Goal: Task Accomplishment & Management: Manage account settings

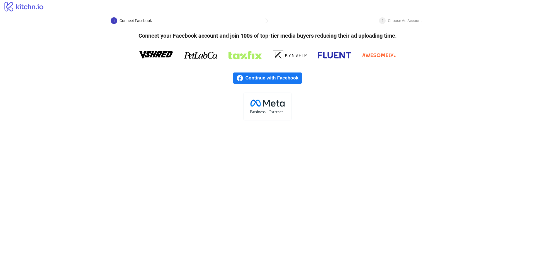
click at [267, 76] on span "Continue with Facebook" at bounding box center [274, 78] width 56 height 11
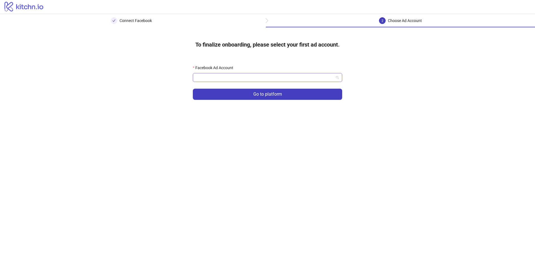
click at [226, 78] on input "Facebook Ad Account" at bounding box center [265, 77] width 138 height 8
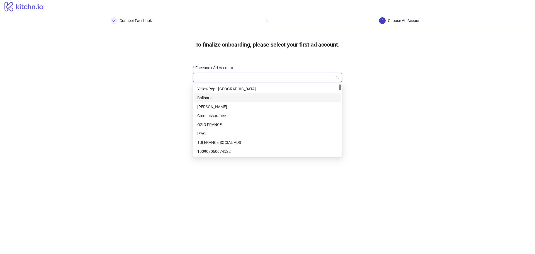
scroll to position [56, 0]
click at [224, 79] on input "Facebook Ad Account" at bounding box center [265, 77] width 138 height 8
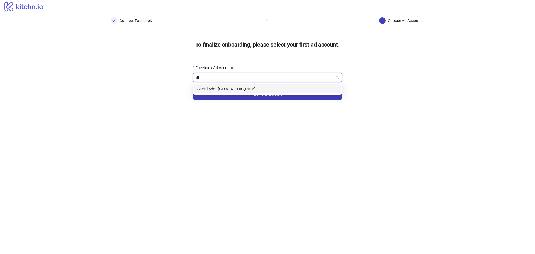
scroll to position [0, 0]
type input "***"
click at [220, 90] on div "Social Ads - Gorjana" at bounding box center [267, 89] width 141 height 6
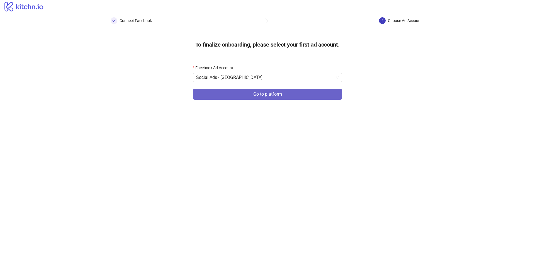
click at [242, 95] on button "Go to platform" at bounding box center [267, 94] width 149 height 11
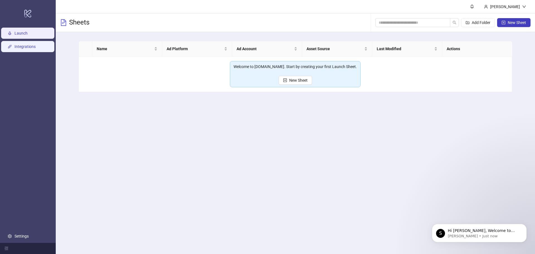
click at [36, 47] on link "Integrations" at bounding box center [25, 46] width 21 height 4
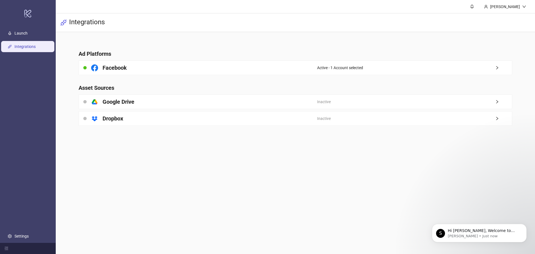
click at [312, 103] on div "platform/google_drive Google Drive" at bounding box center [198, 102] width 238 height 14
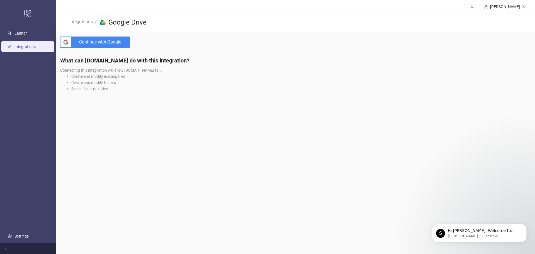
click at [119, 41] on span "Continue with Google" at bounding box center [102, 42] width 56 height 11
click at [28, 31] on link "Launch" at bounding box center [21, 33] width 13 height 4
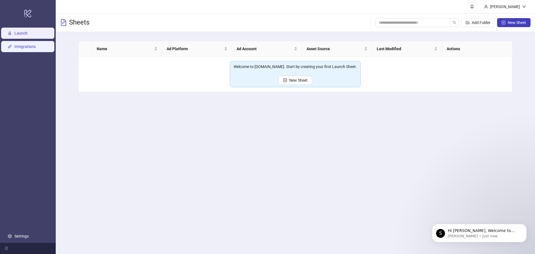
click at [36, 47] on link "Integrations" at bounding box center [25, 46] width 21 height 4
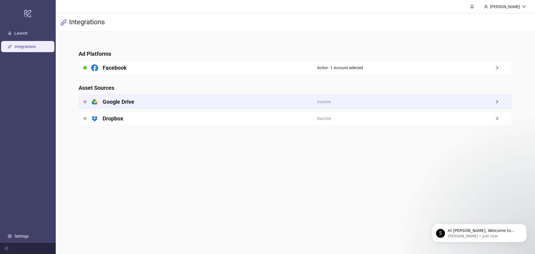
click at [303, 101] on div "platform/google_drive Google Drive" at bounding box center [198, 102] width 238 height 14
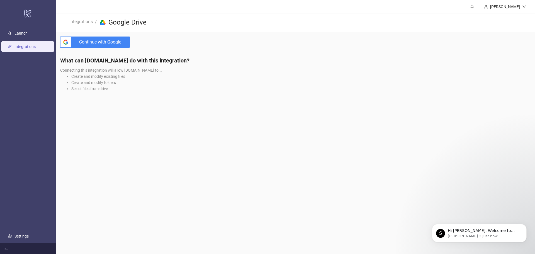
click at [114, 43] on span "Continue with Google" at bounding box center [102, 42] width 56 height 11
click at [416, 64] on h4 "What can Kitchn.io do with this integration?" at bounding box center [295, 61] width 471 height 8
click at [91, 46] on span "Continue with Google" at bounding box center [102, 42] width 56 height 11
click at [108, 43] on span "Continue with Google" at bounding box center [102, 42] width 56 height 11
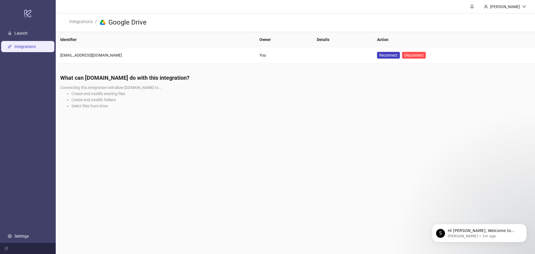
click at [187, 67] on main "Romain Piat Integrations / platform/google_drive Google Drive Identifier Owner …" at bounding box center [296, 127] width 480 height 254
click at [111, 82] on div "What can Kitchn.io do with this integration? Connecting this integration will a…" at bounding box center [296, 93] width 480 height 48
click at [107, 75] on h4 "What can Kitchn.io do with this integration?" at bounding box center [295, 78] width 471 height 8
click at [24, 236] on link "Settings" at bounding box center [22, 236] width 14 height 4
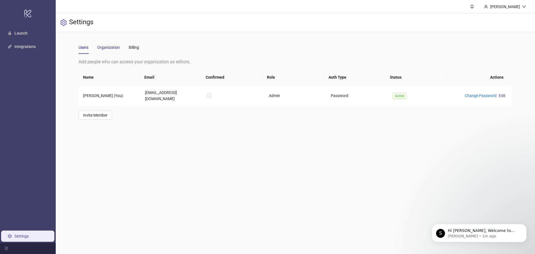
click at [107, 48] on div "Organization" at bounding box center [108, 47] width 23 height 6
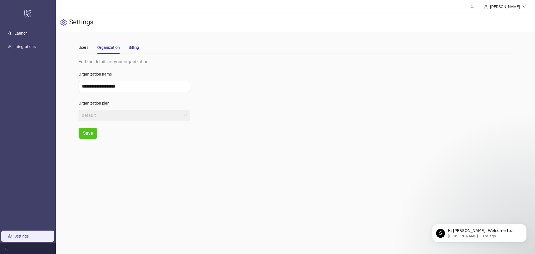
click at [137, 47] on div "Billing" at bounding box center [134, 47] width 10 height 6
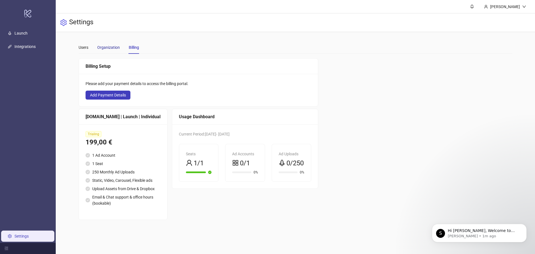
click at [109, 47] on div "Organization" at bounding box center [108, 47] width 23 height 6
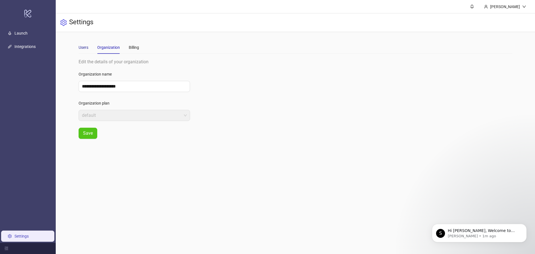
click at [87, 47] on div "Users" at bounding box center [84, 47] width 10 height 6
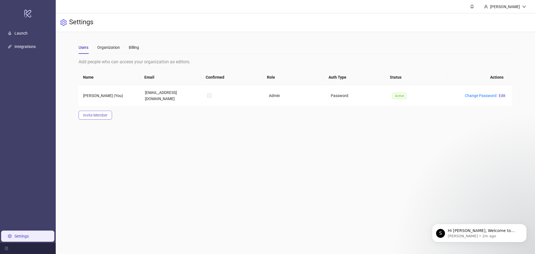
click at [97, 113] on span "Invite Member" at bounding box center [95, 115] width 25 height 4
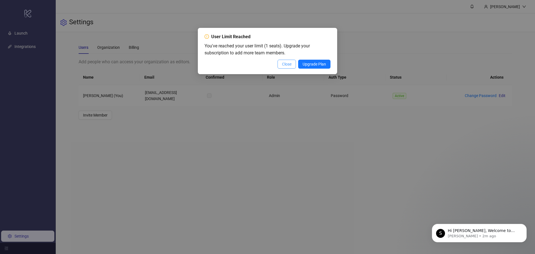
click at [288, 66] on span "Close" at bounding box center [286, 64] width 9 height 4
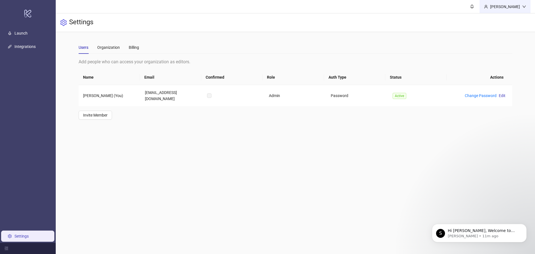
click at [524, 8] on icon "down" at bounding box center [525, 7] width 4 height 4
click at [312, 43] on div "Users Organization Billing" at bounding box center [296, 47] width 434 height 13
click at [29, 48] on link "Integrations" at bounding box center [25, 46] width 21 height 4
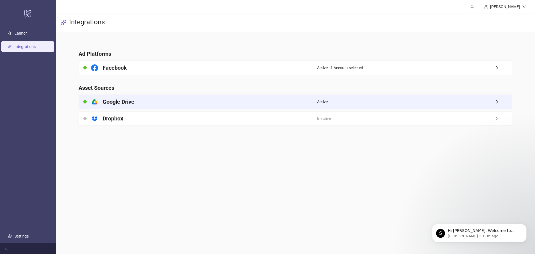
click at [319, 104] on span "Active" at bounding box center [322, 102] width 11 height 6
